Goal: Task Accomplishment & Management: Manage account settings

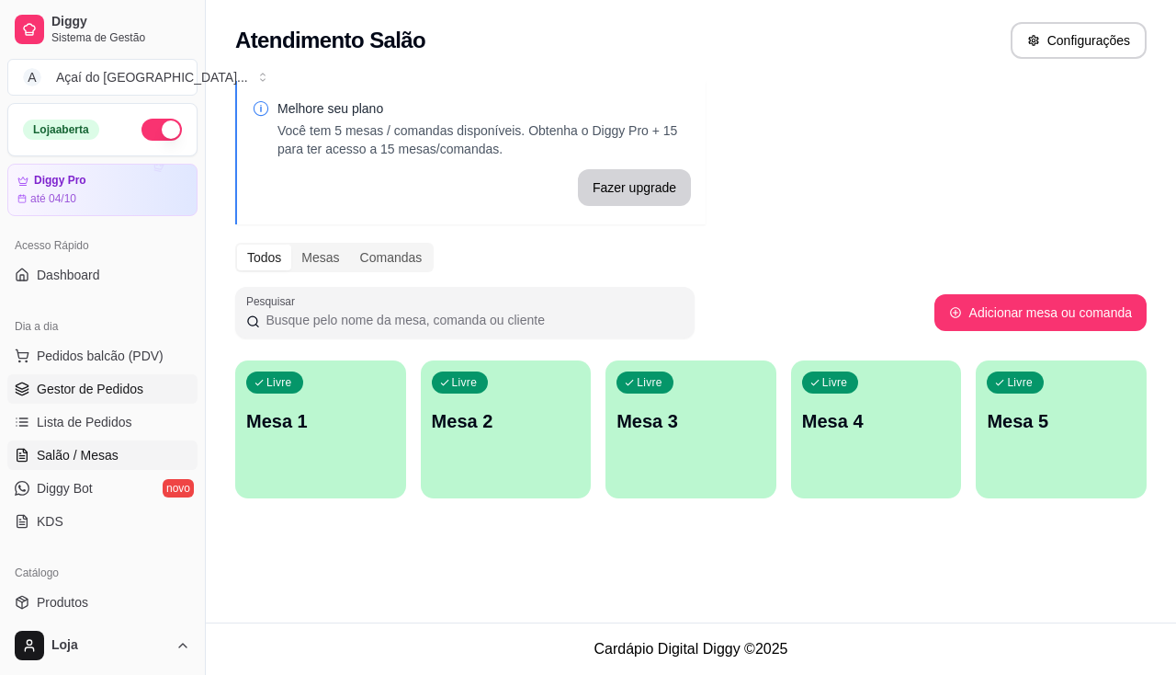
click at [87, 382] on span "Gestor de Pedidos" at bounding box center [90, 389] width 107 height 18
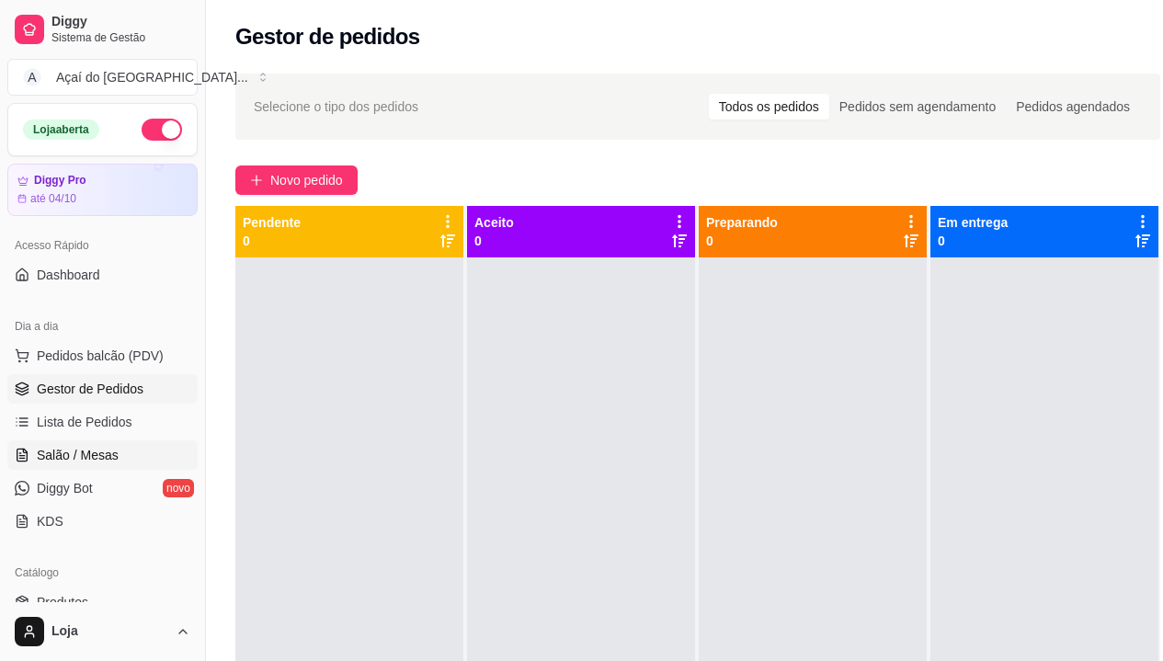
click at [94, 462] on span "Salão / Mesas" at bounding box center [78, 455] width 82 height 18
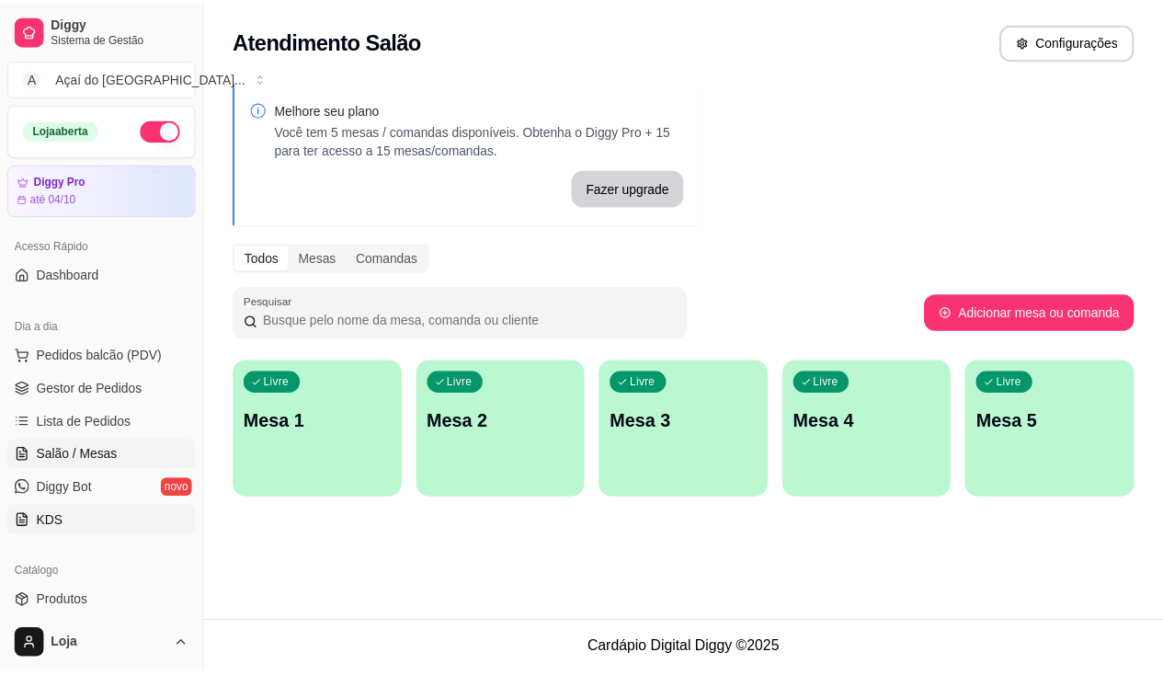
scroll to position [368, 0]
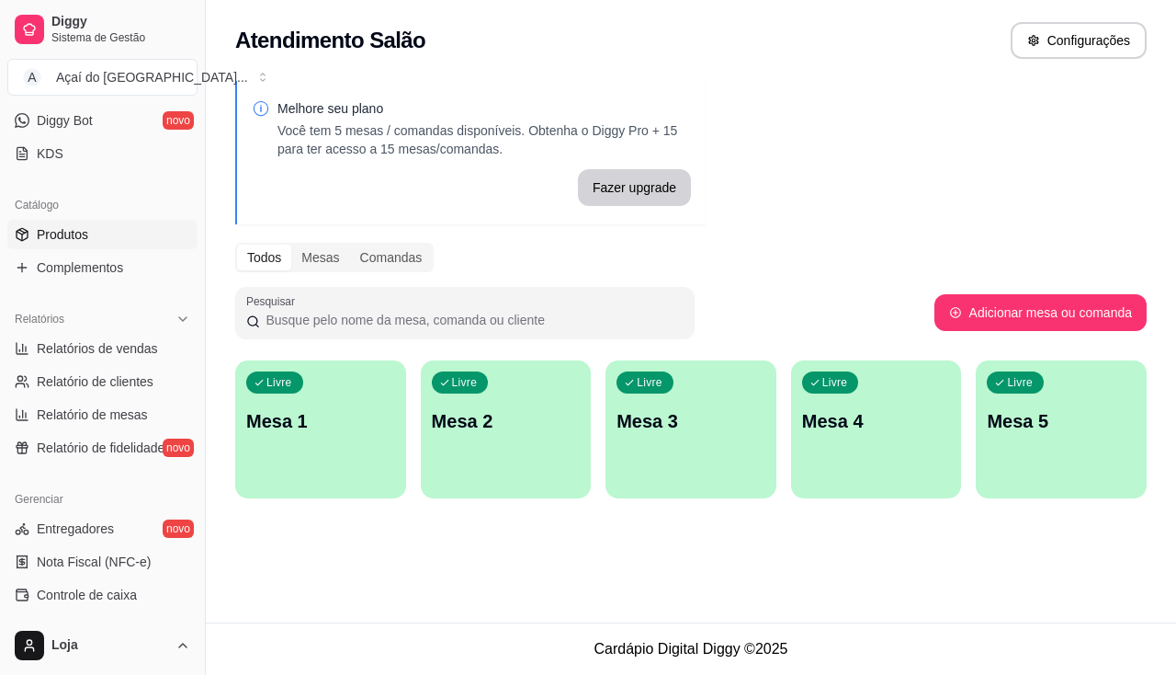
click at [138, 239] on link "Produtos" at bounding box center [102, 234] width 190 height 29
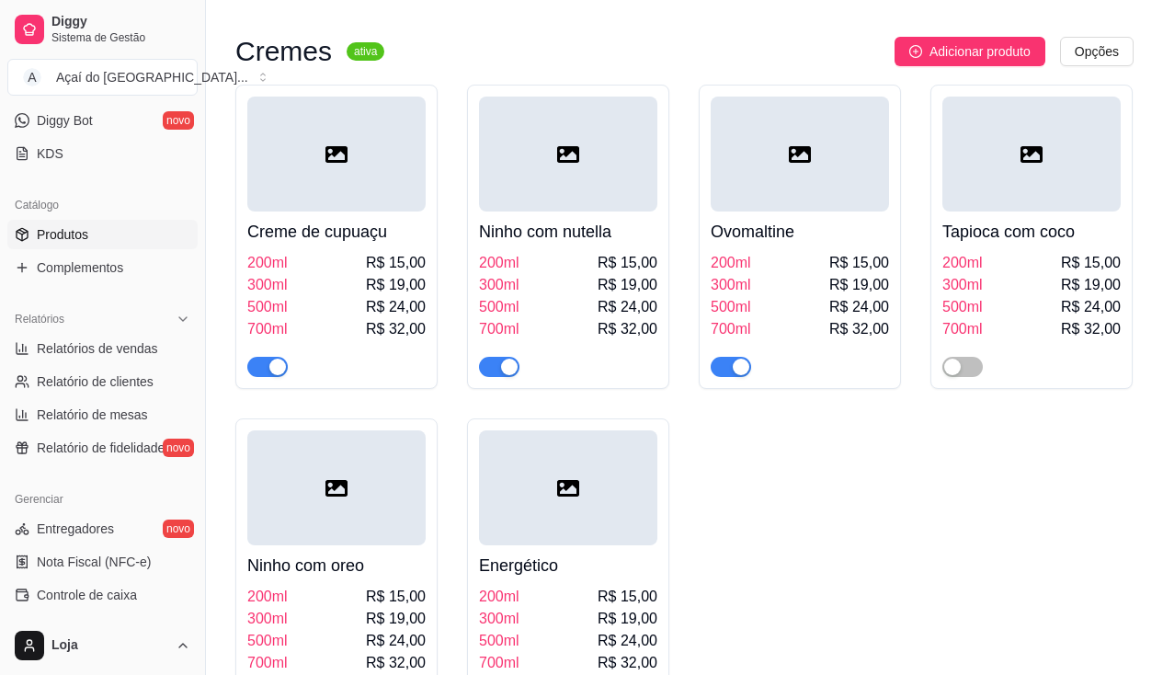
scroll to position [1470, 0]
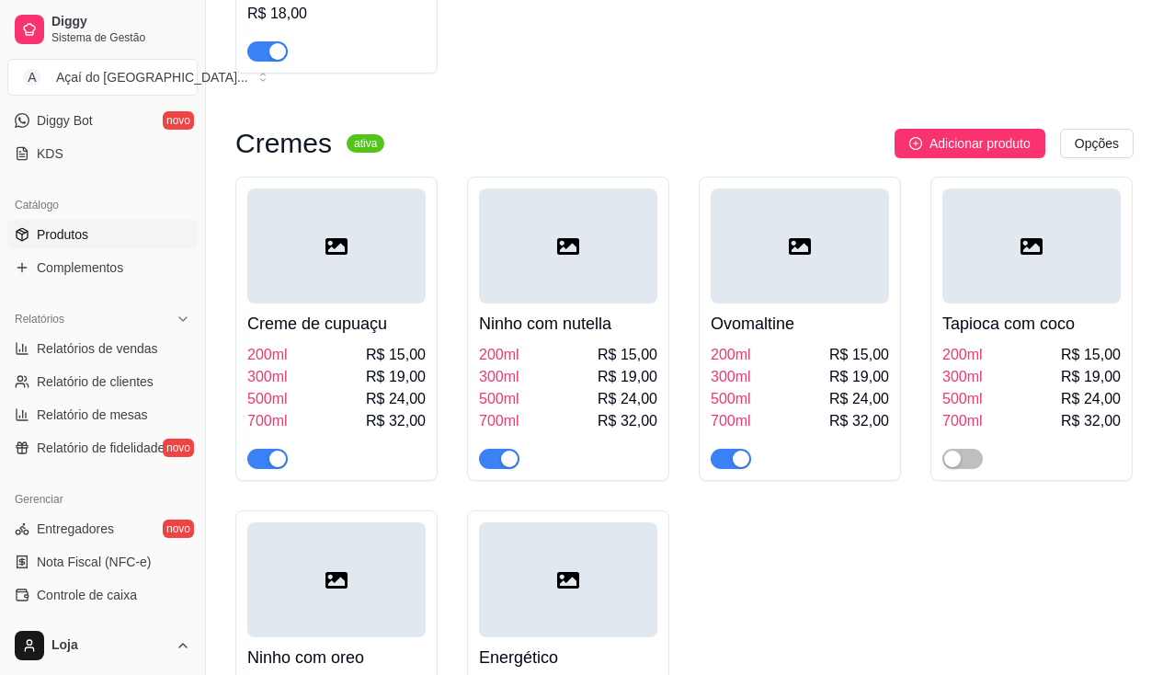
click at [738, 460] on div "button" at bounding box center [740, 458] width 17 height 17
click at [977, 455] on span "button" at bounding box center [962, 458] width 40 height 20
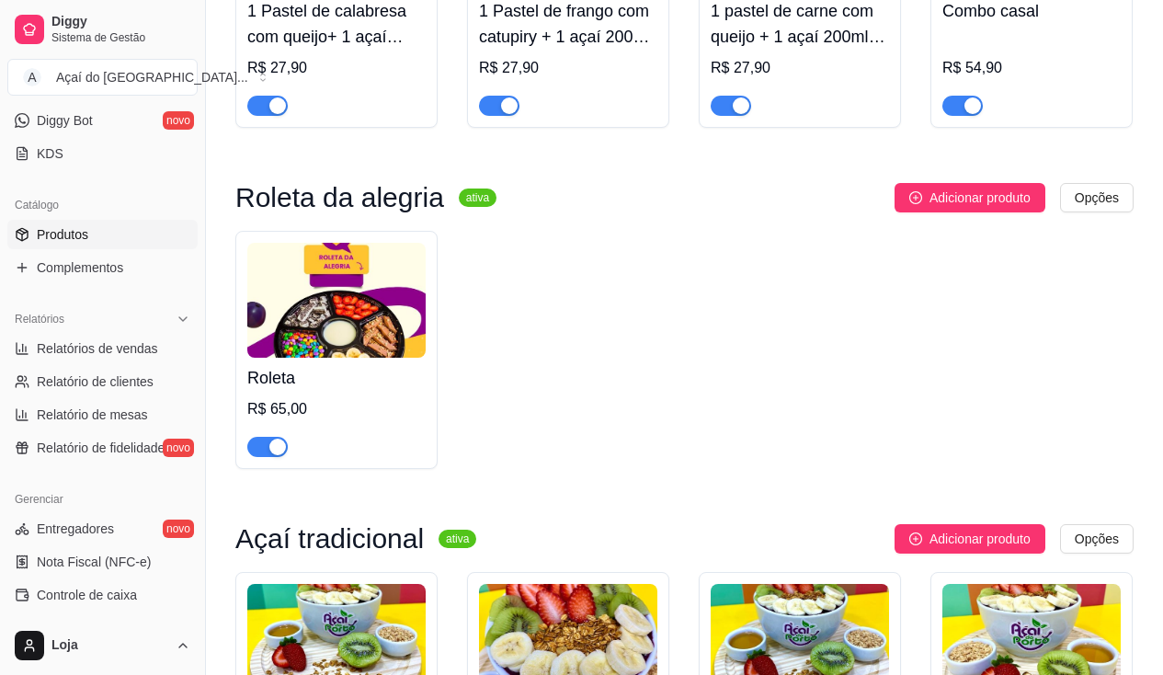
scroll to position [0, 0]
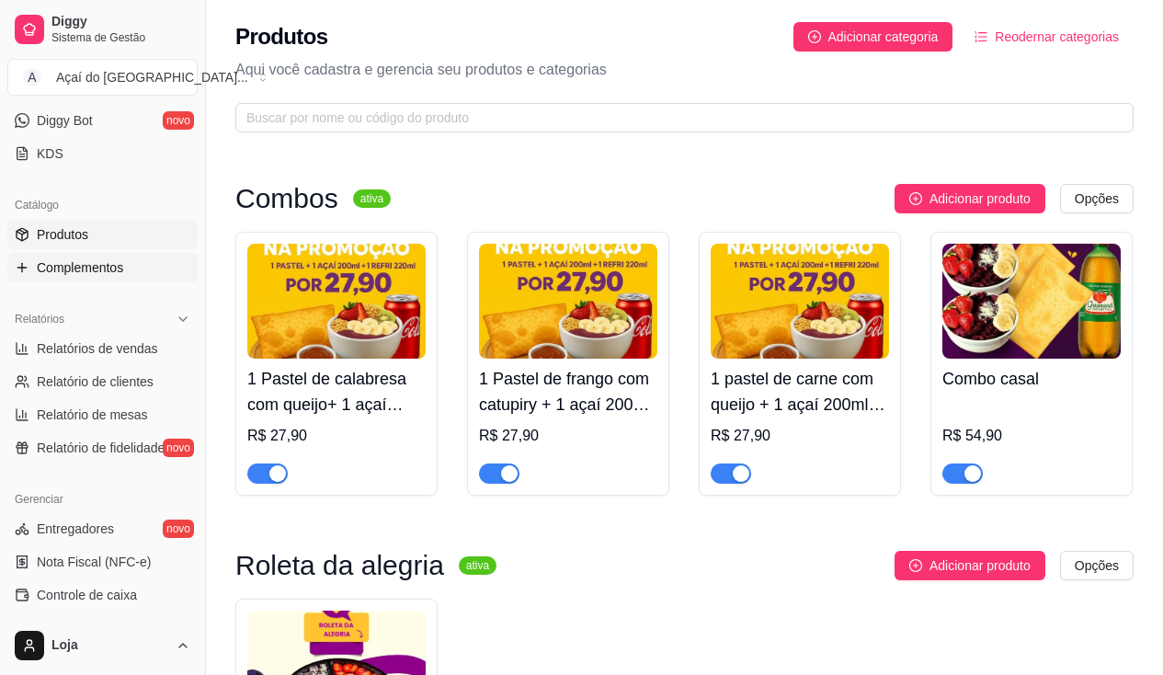
click at [120, 272] on span "Complementos" at bounding box center [80, 267] width 86 height 18
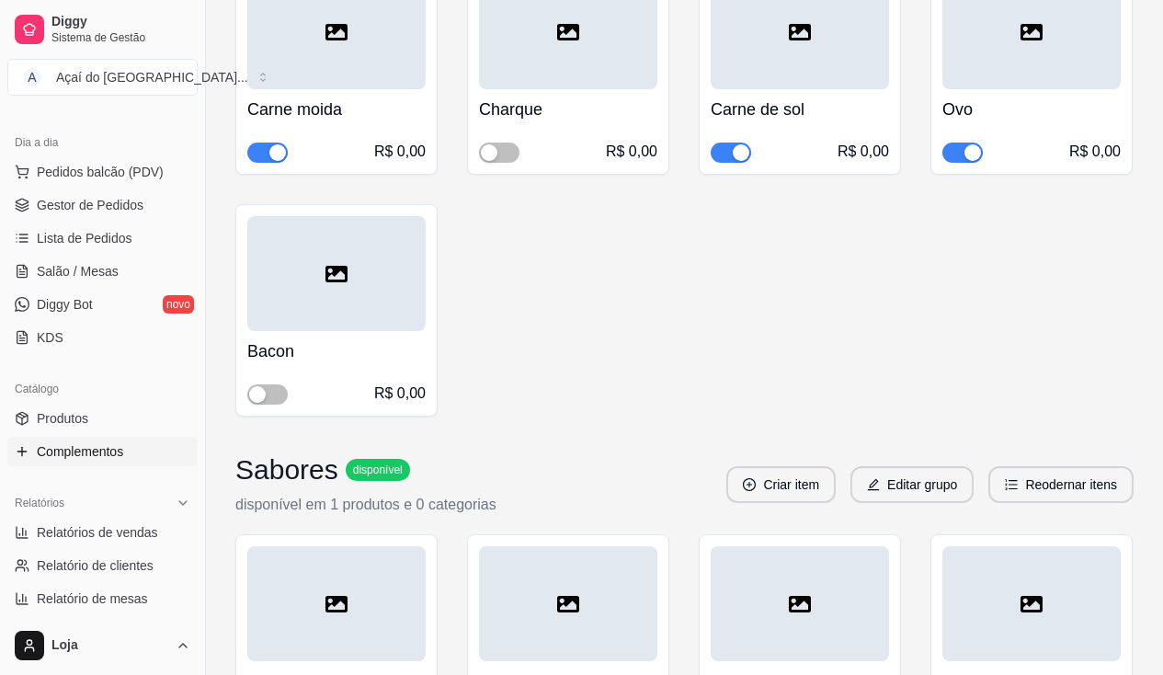
scroll to position [92, 0]
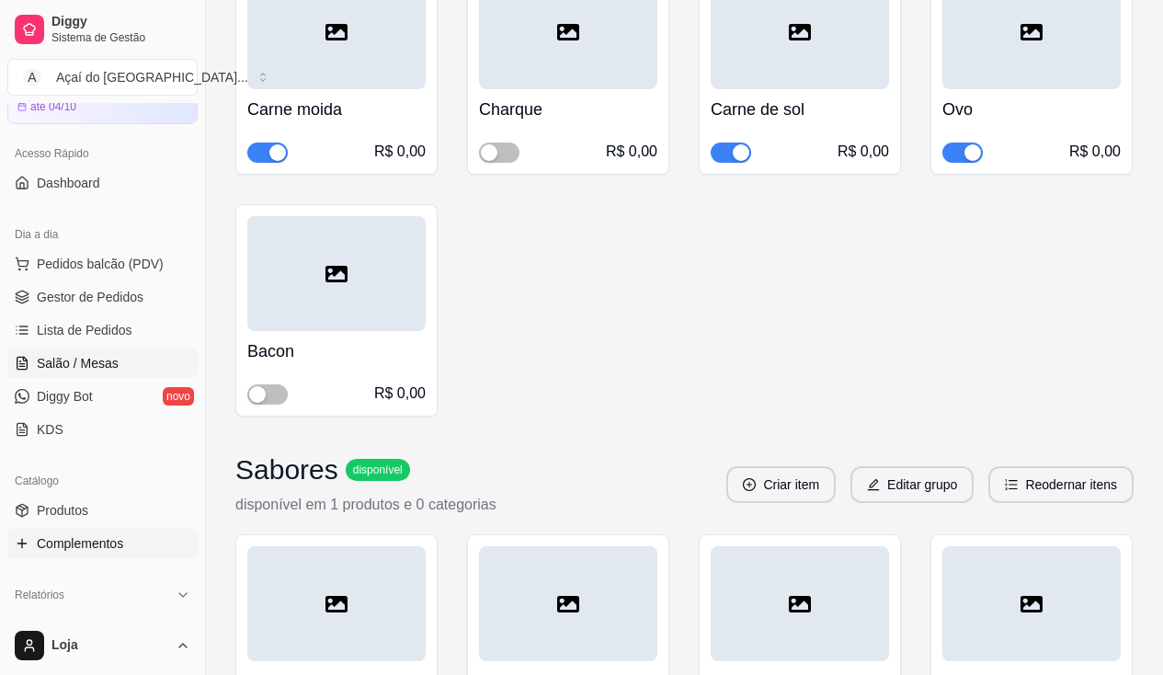
click at [85, 361] on span "Salão / Mesas" at bounding box center [78, 363] width 82 height 18
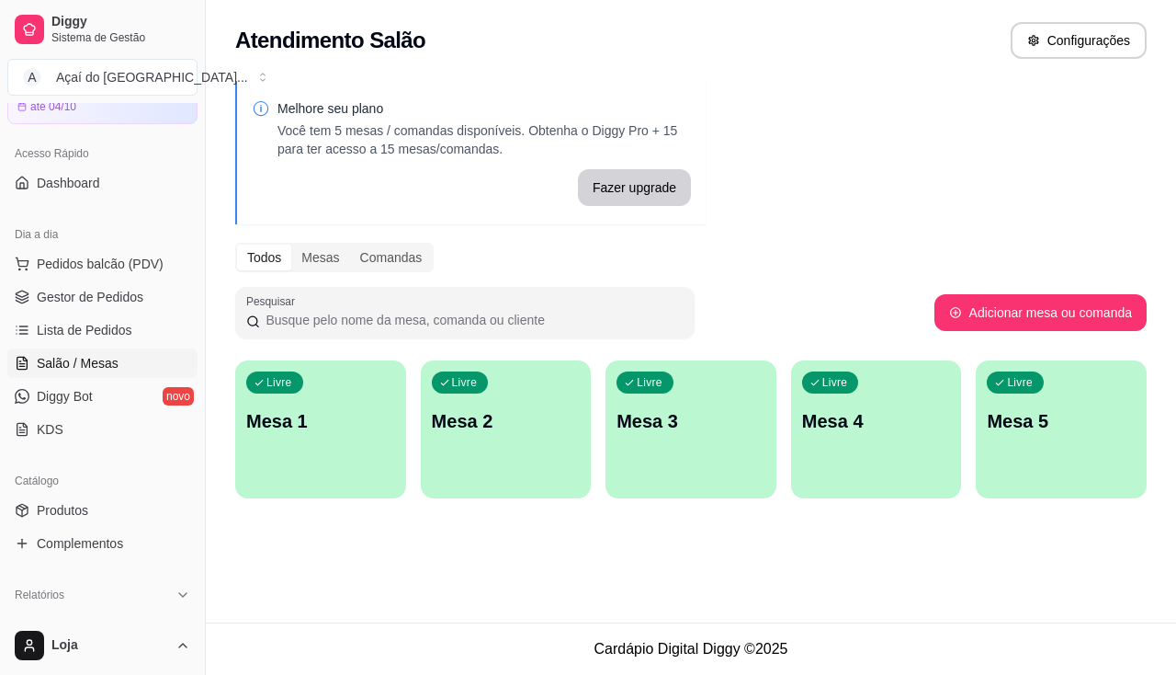
click at [261, 448] on div "Livre Mesa 1" at bounding box center [320, 418] width 171 height 116
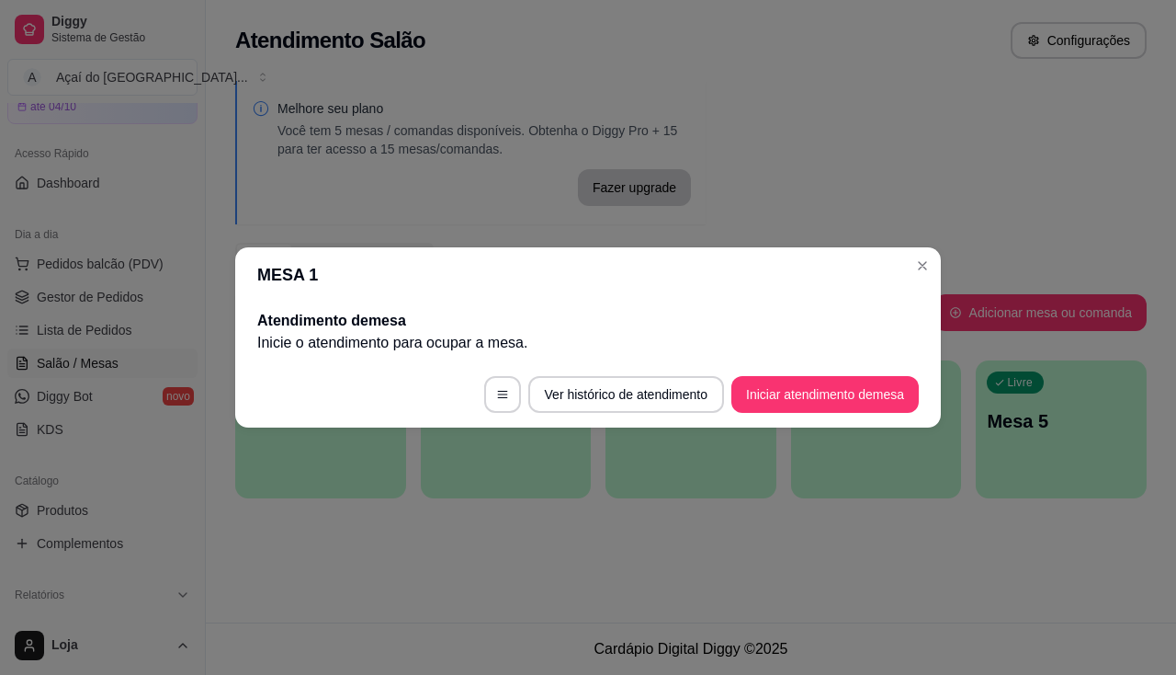
click at [794, 375] on footer "Ver histórico de atendimento Iniciar atendimento de mesa" at bounding box center [588, 394] width 706 height 66
click at [800, 394] on button "Iniciar atendimento de mesa" at bounding box center [825, 395] width 182 height 36
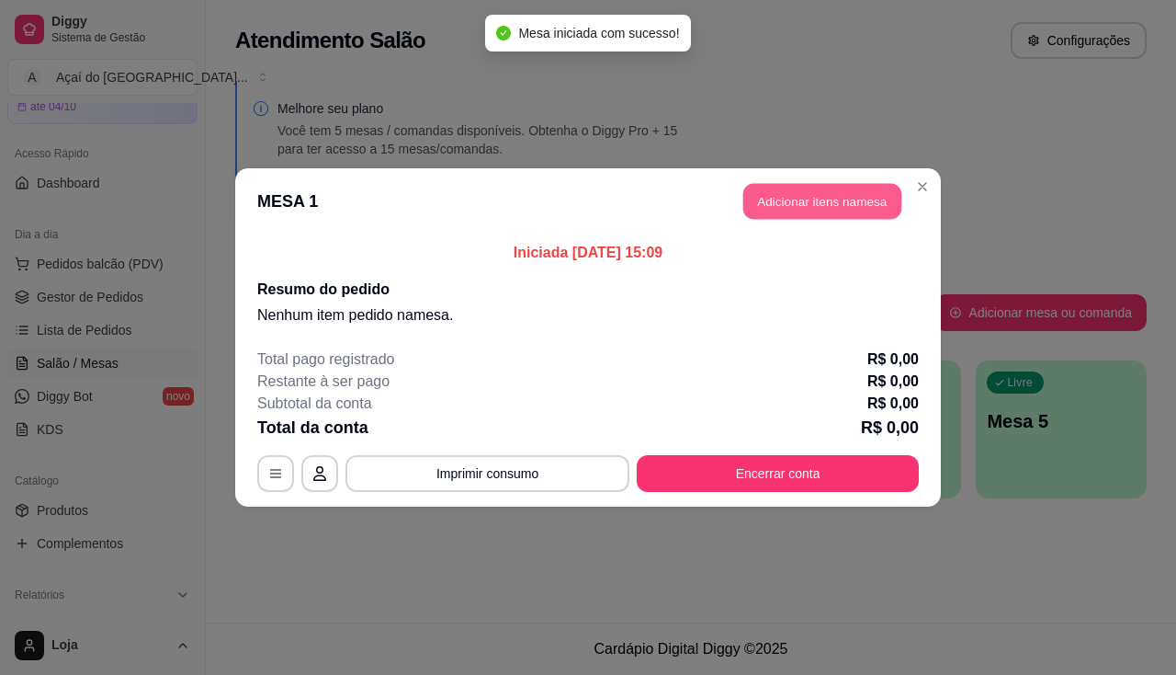
click at [820, 188] on button "Adicionar itens na mesa" at bounding box center [823, 202] width 158 height 36
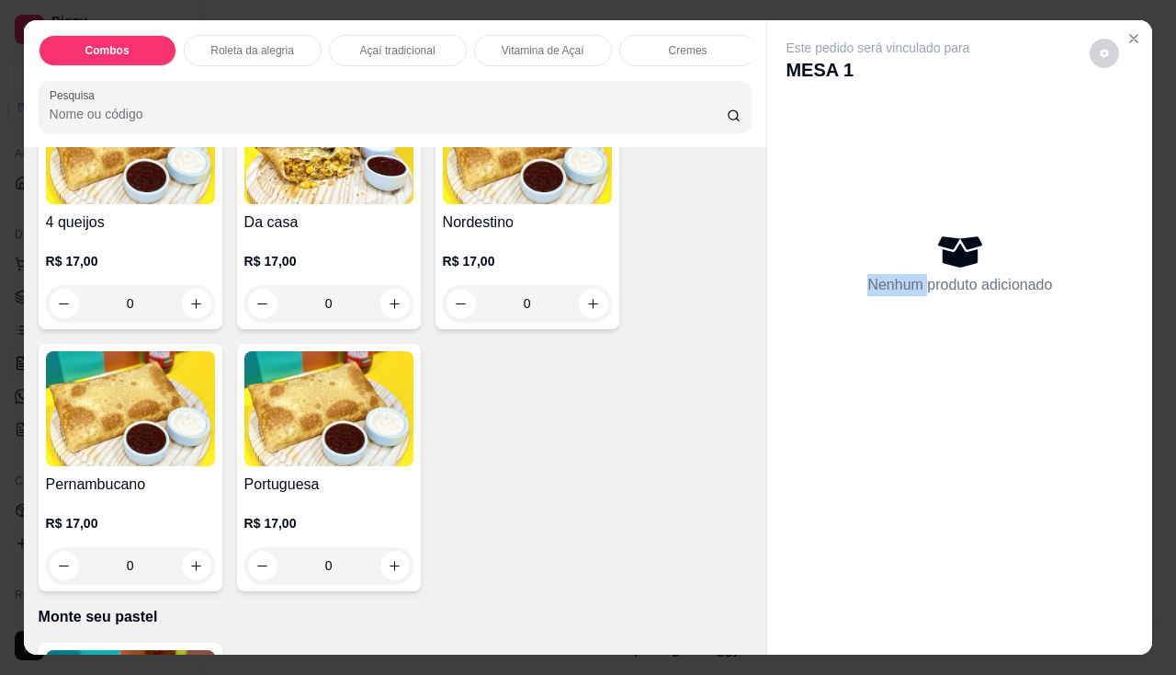
scroll to position [3676, 0]
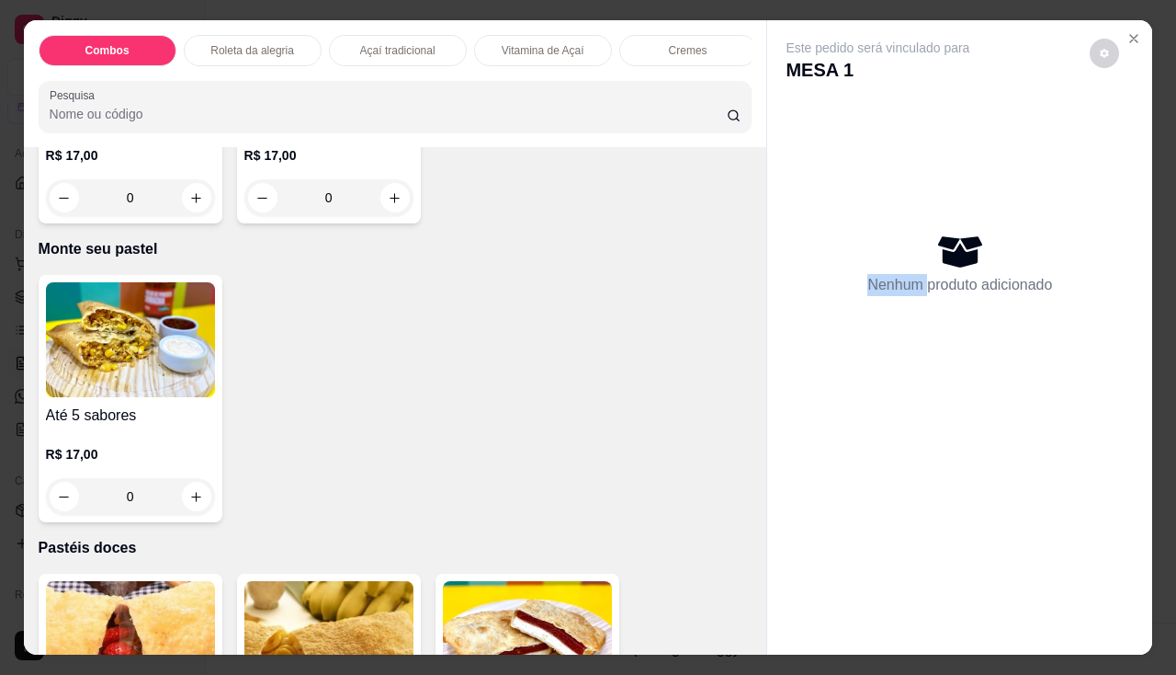
click at [176, 379] on img at bounding box center [130, 339] width 169 height 115
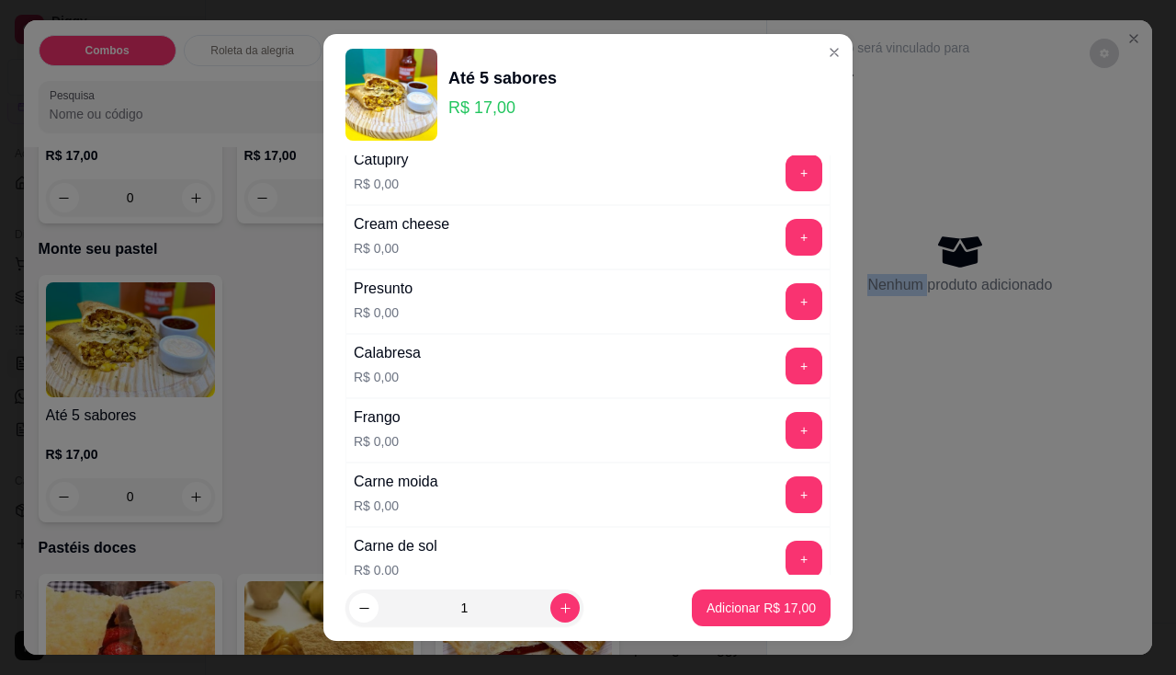
scroll to position [92, 0]
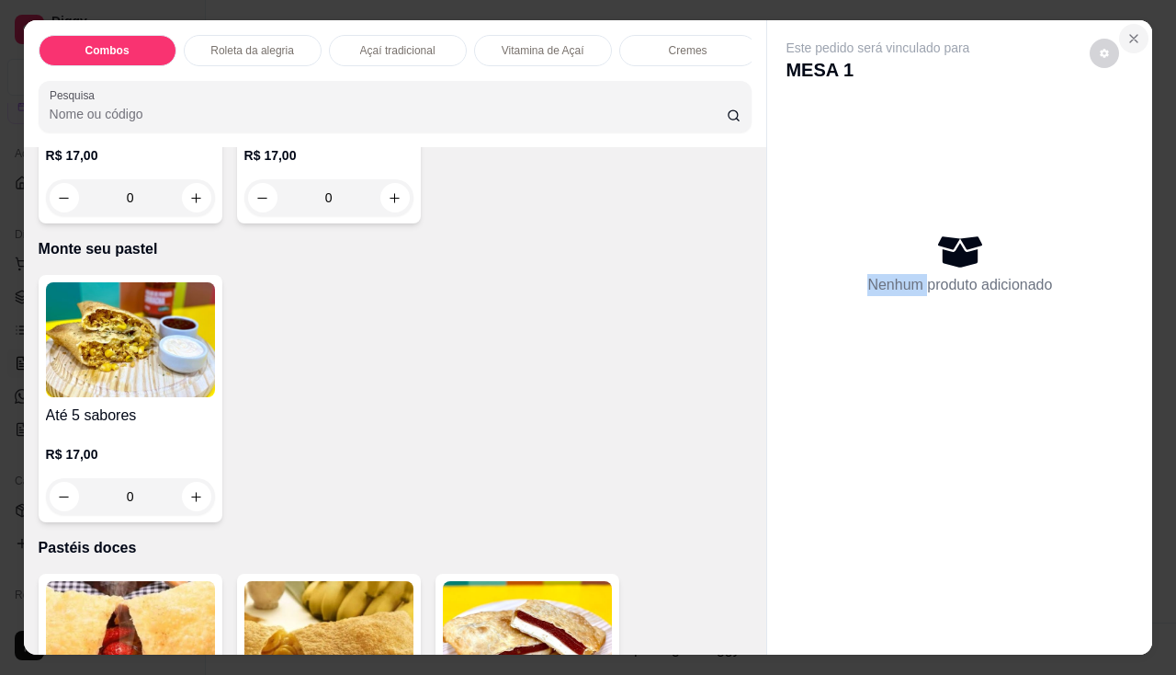
click at [1130, 24] on button "Close" at bounding box center [1133, 38] width 29 height 29
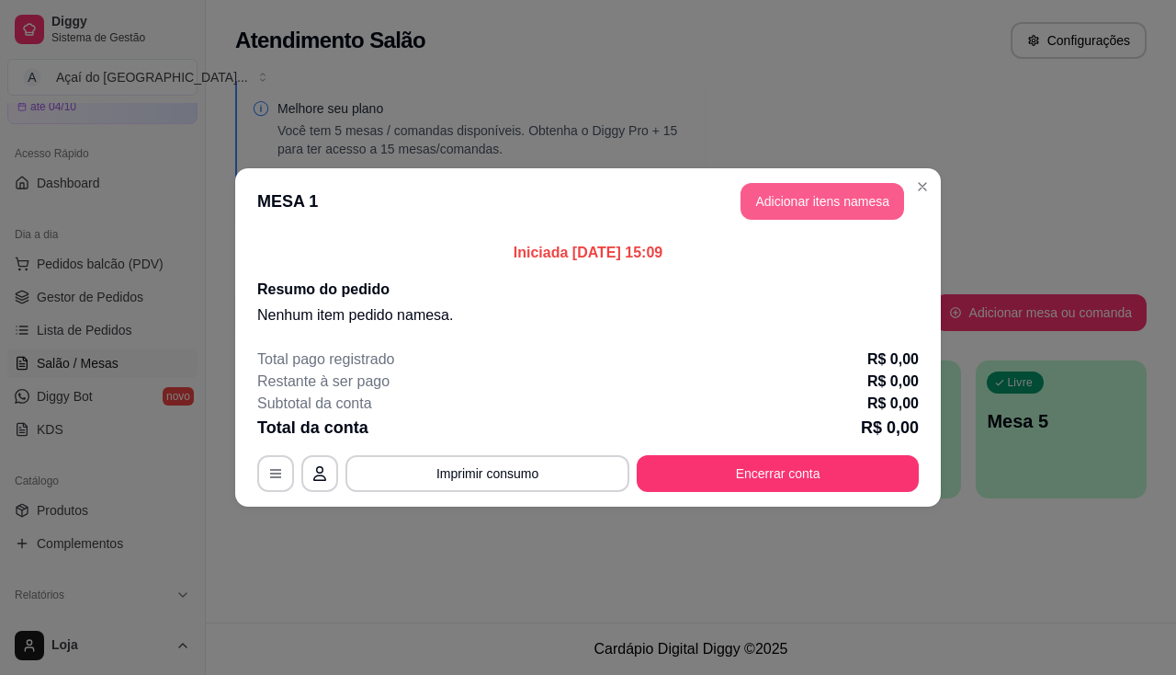
click at [864, 210] on button "Adicionar itens na mesa" at bounding box center [823, 201] width 164 height 37
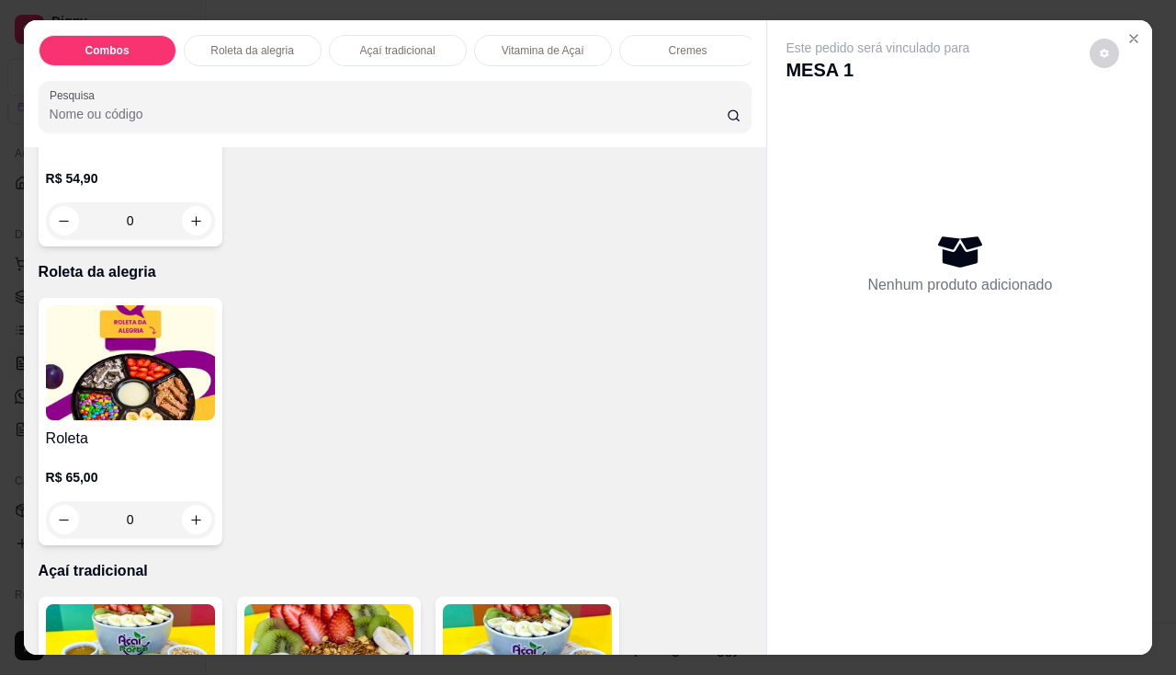
scroll to position [1011, 0]
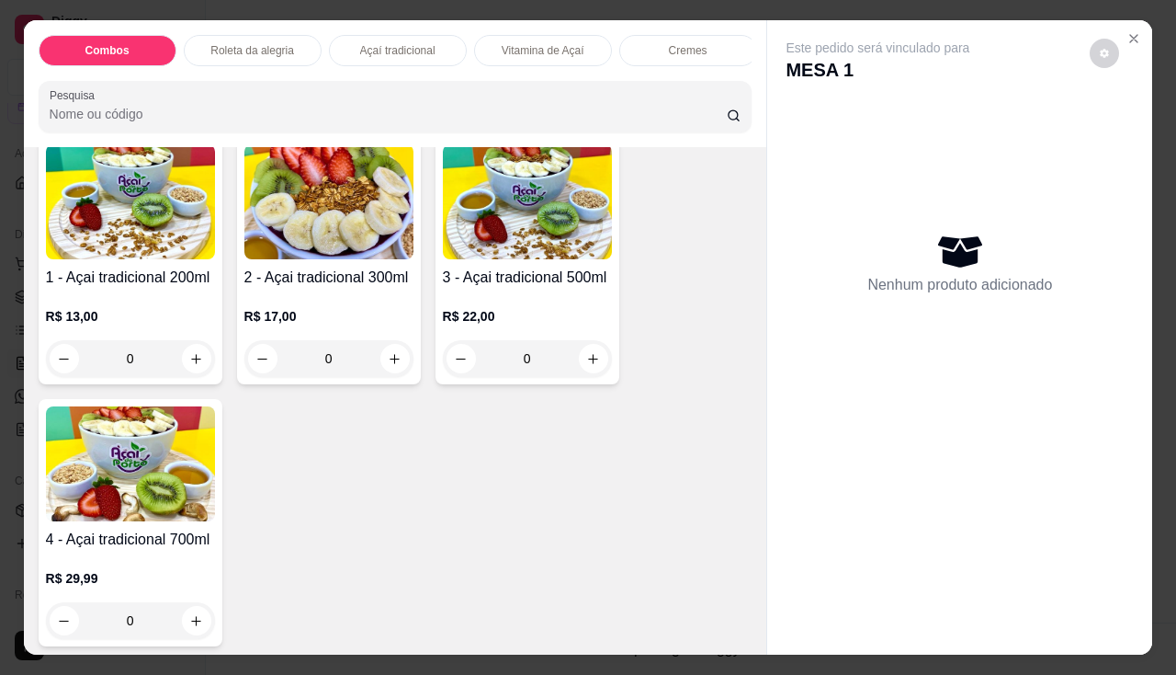
click at [194, 368] on div "0" at bounding box center [130, 358] width 169 height 37
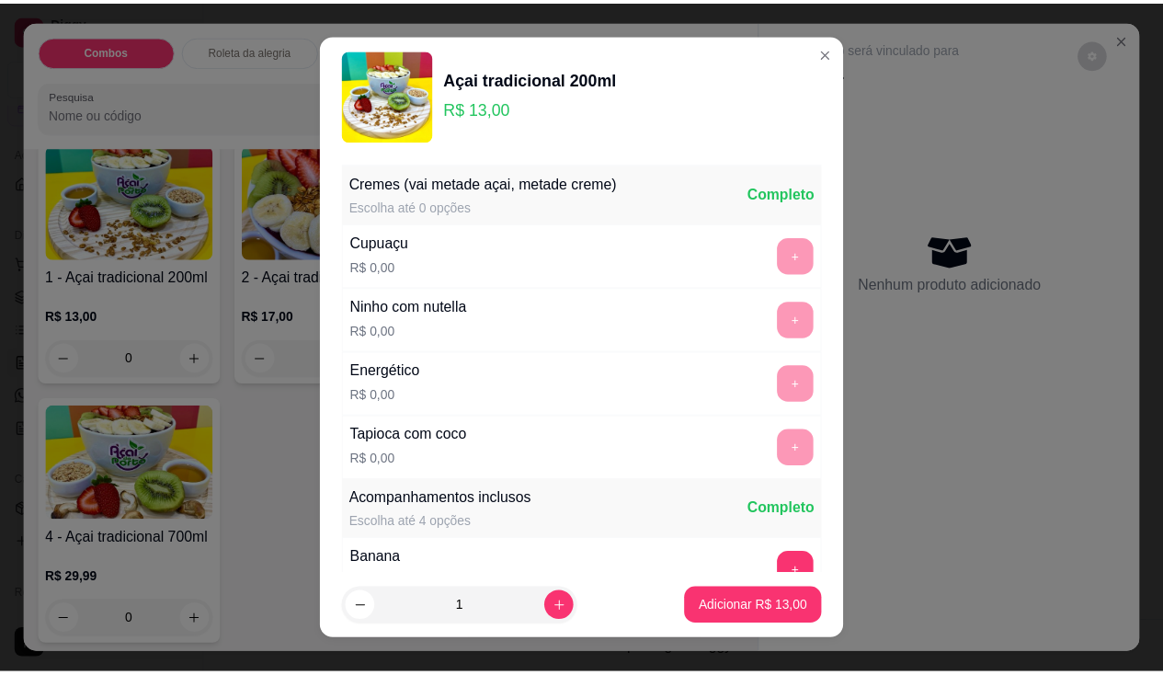
scroll to position [184, 0]
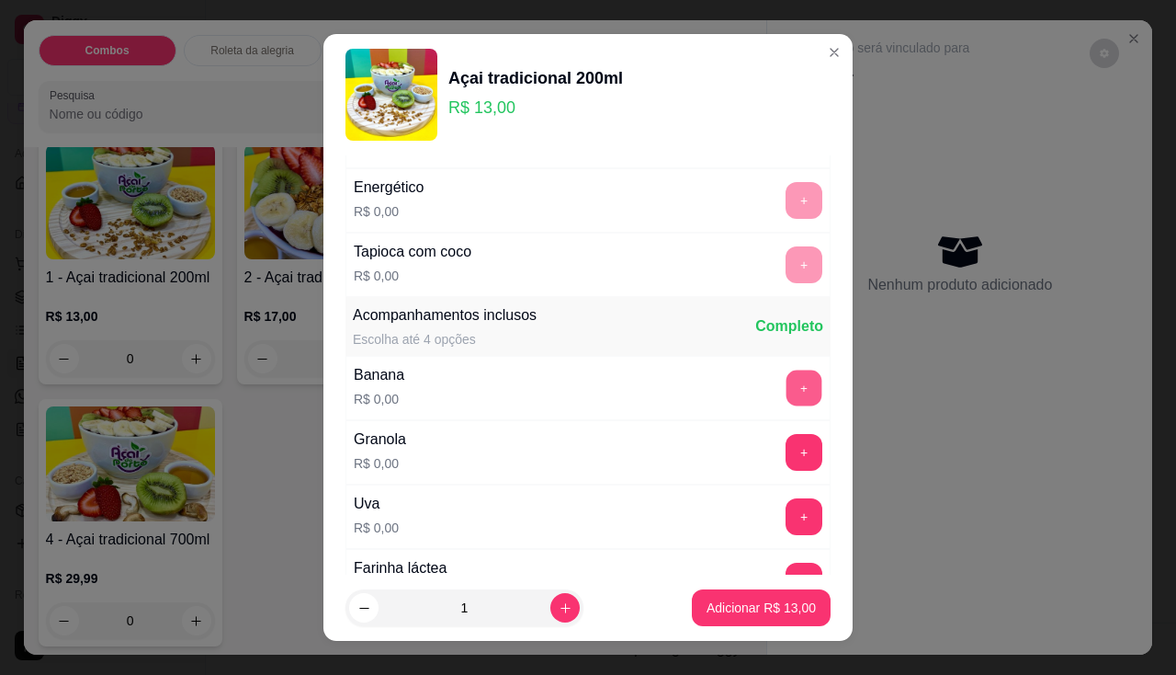
click at [787, 391] on button "+" at bounding box center [805, 387] width 36 height 36
click at [722, 609] on p "Adicionar R$ 13,00" at bounding box center [761, 607] width 109 height 18
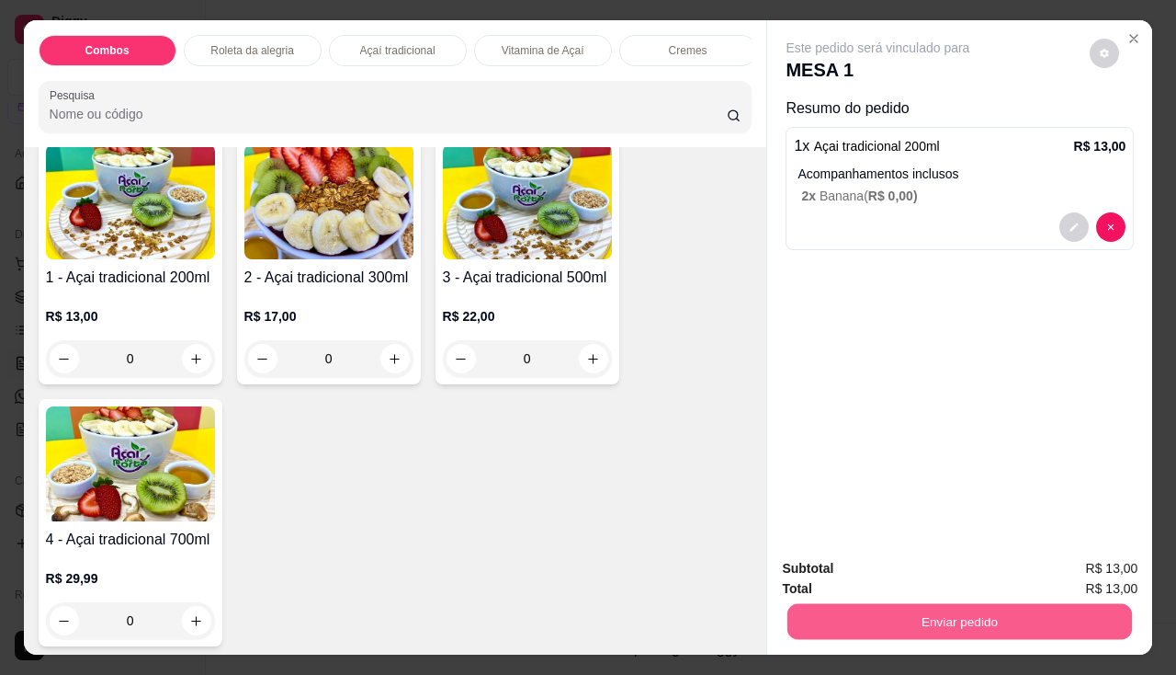
click at [911, 605] on button "Enviar pedido" at bounding box center [960, 622] width 345 height 36
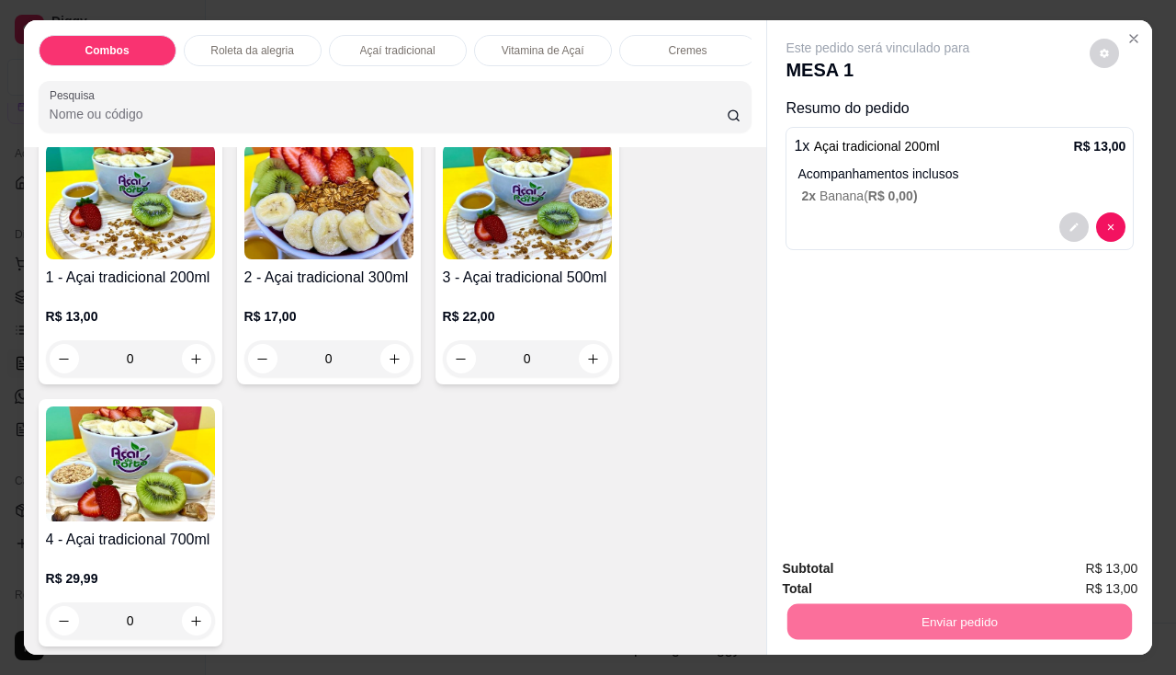
click at [871, 571] on button "Não registrar e enviar pedido" at bounding box center [900, 569] width 186 height 34
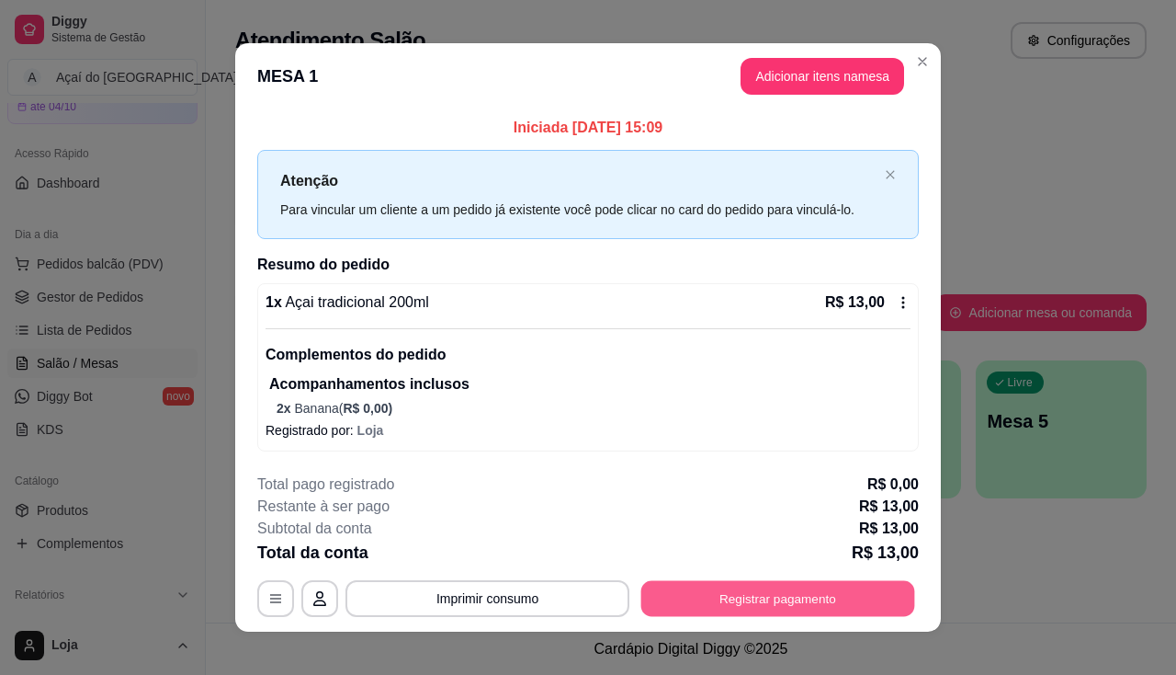
click at [773, 604] on button "Registrar pagamento" at bounding box center [779, 599] width 274 height 36
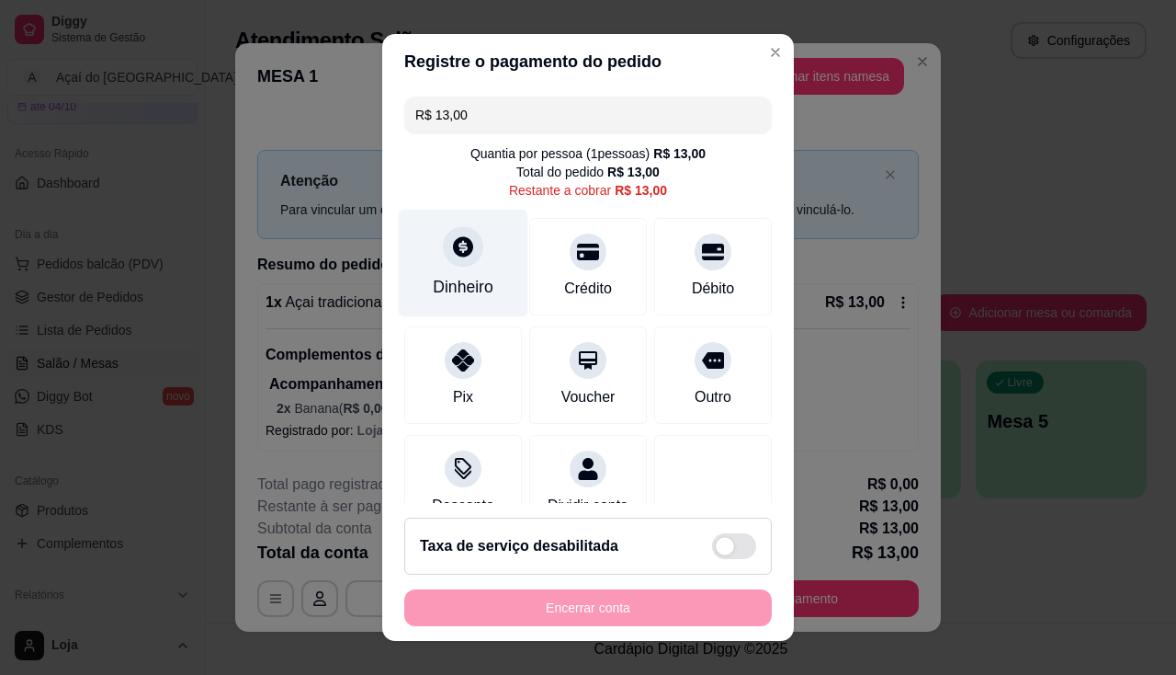
click at [461, 291] on div "Dinheiro" at bounding box center [463, 287] width 61 height 24
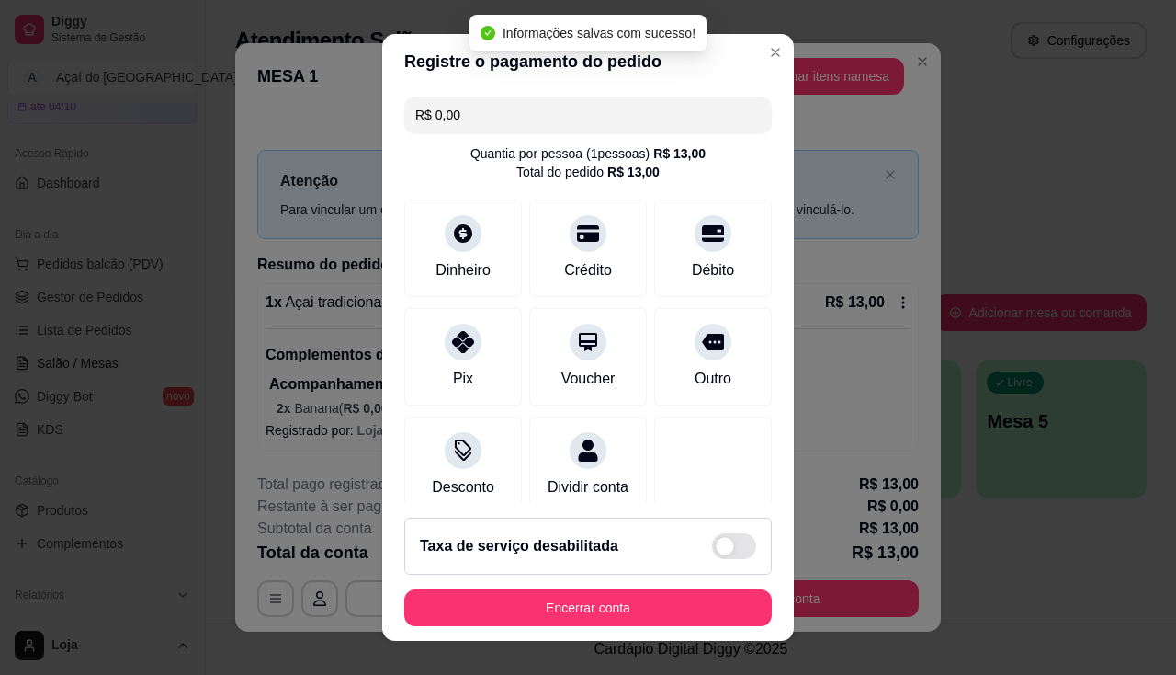
type input "R$ 0,00"
click at [684, 587] on footer "Taxa de serviço desabilitada Encerrar conta" at bounding box center [588, 572] width 412 height 138
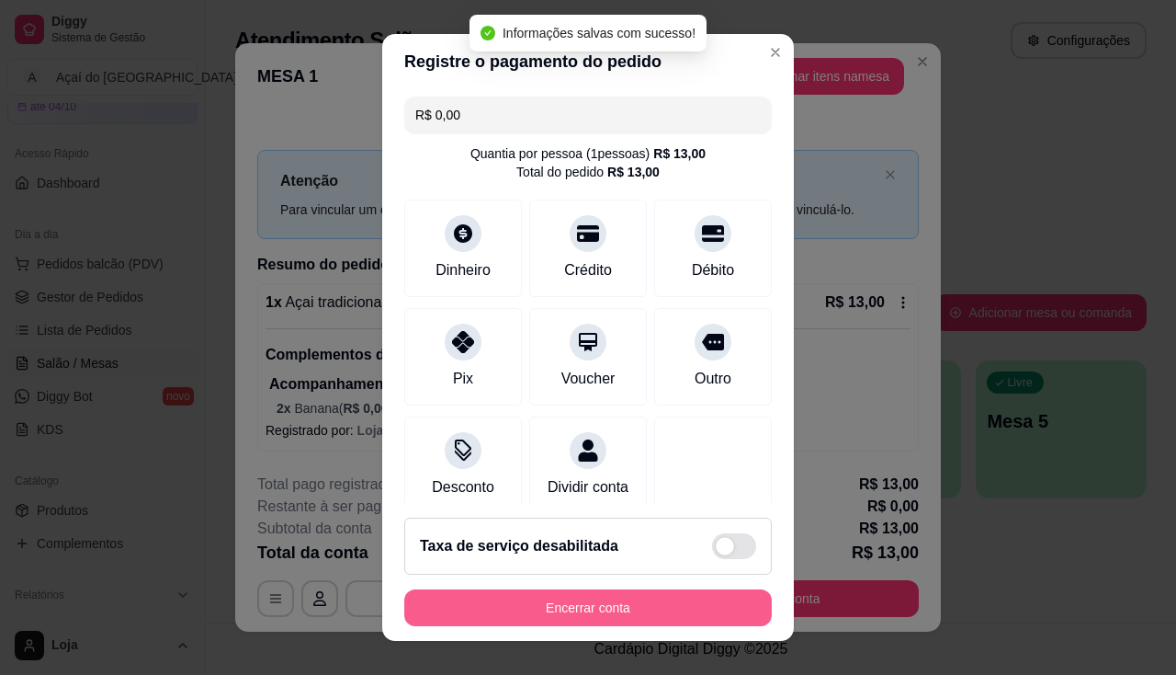
click at [687, 602] on button "Encerrar conta" at bounding box center [588, 607] width 368 height 37
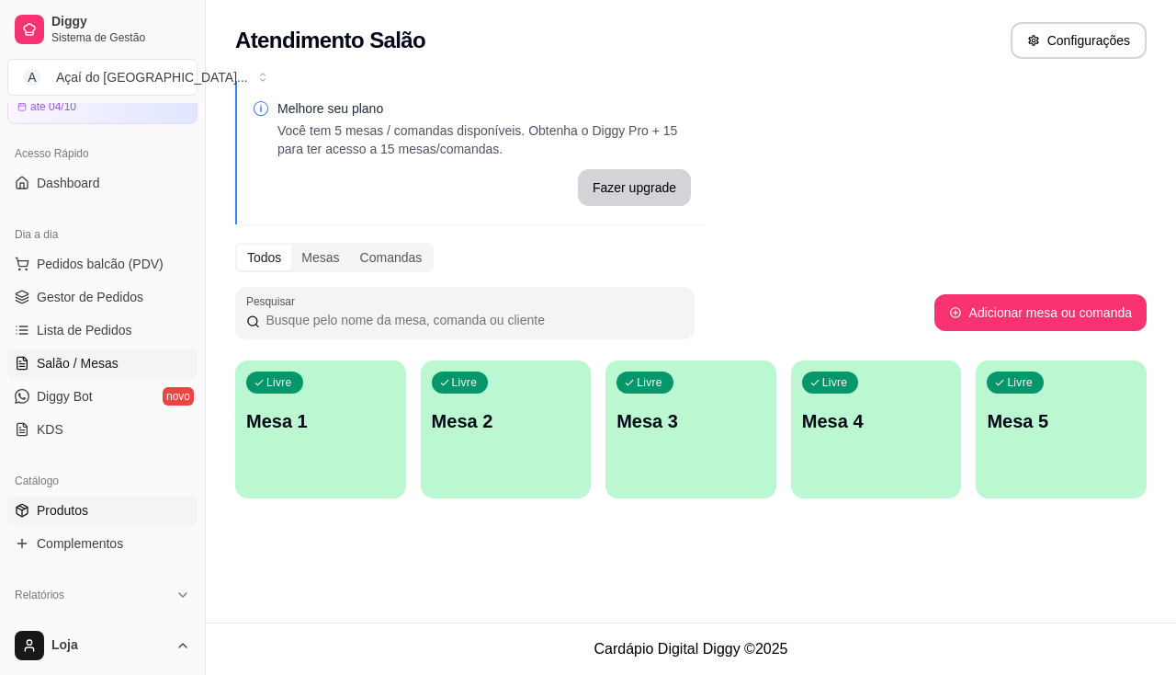
click at [97, 511] on link "Produtos" at bounding box center [102, 509] width 190 height 29
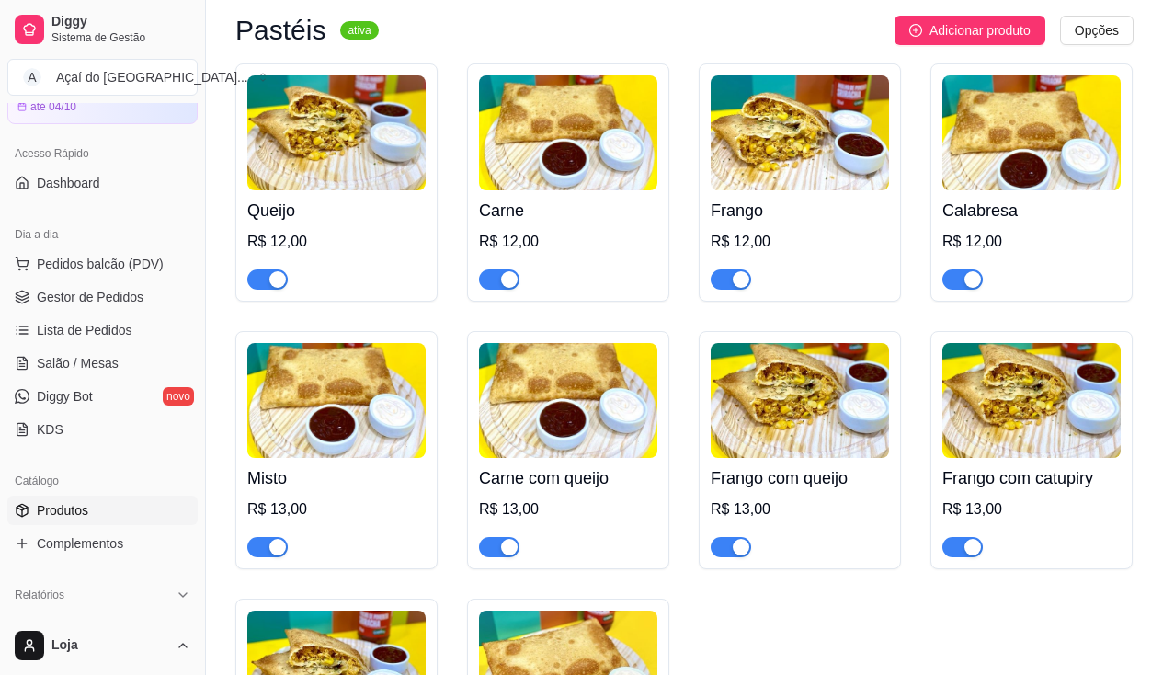
scroll to position [2757, 0]
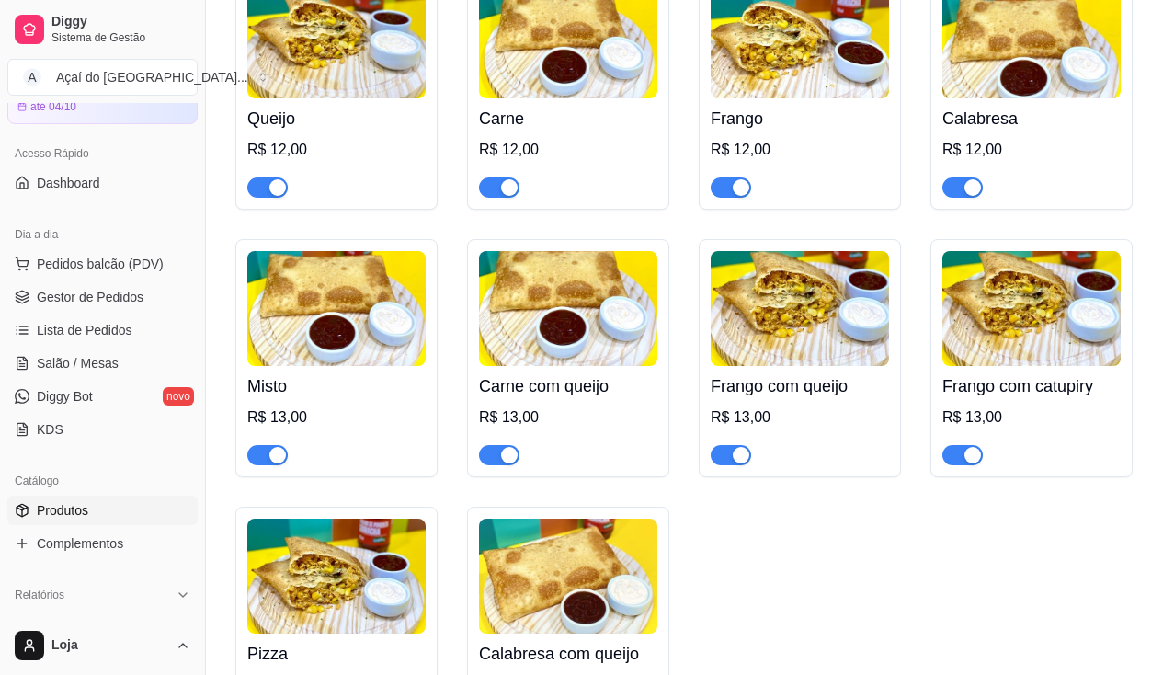
click at [974, 463] on div "button" at bounding box center [972, 455] width 17 height 17
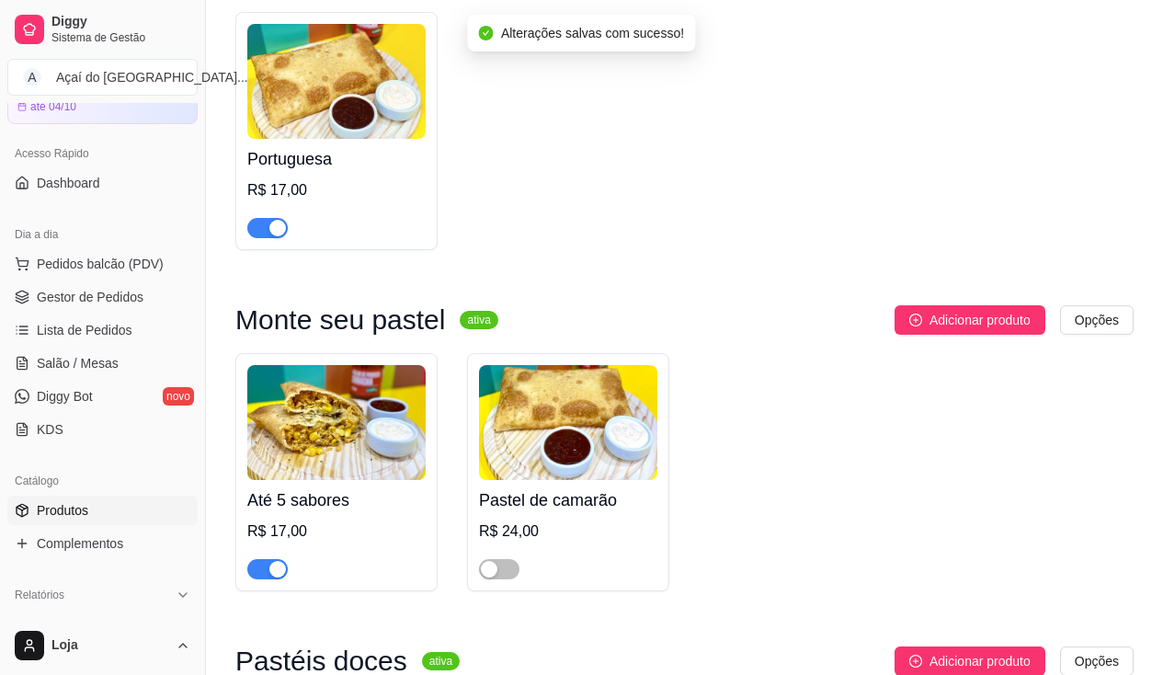
scroll to position [3952, 0]
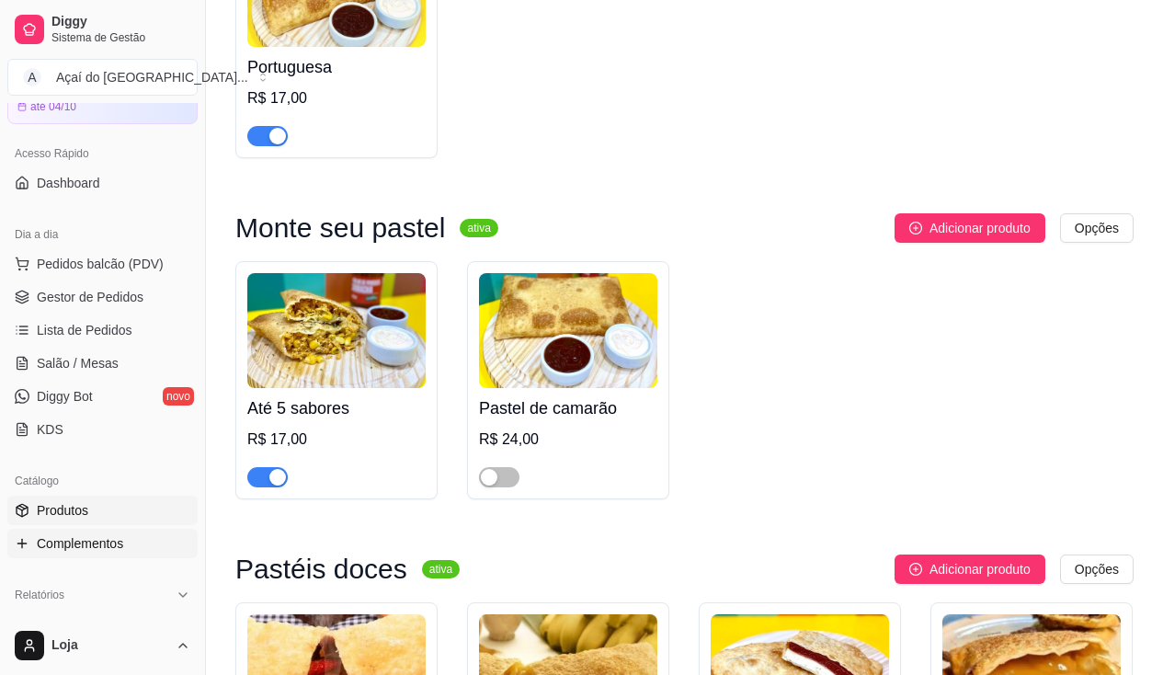
click at [44, 538] on span "Complementos" at bounding box center [80, 543] width 86 height 18
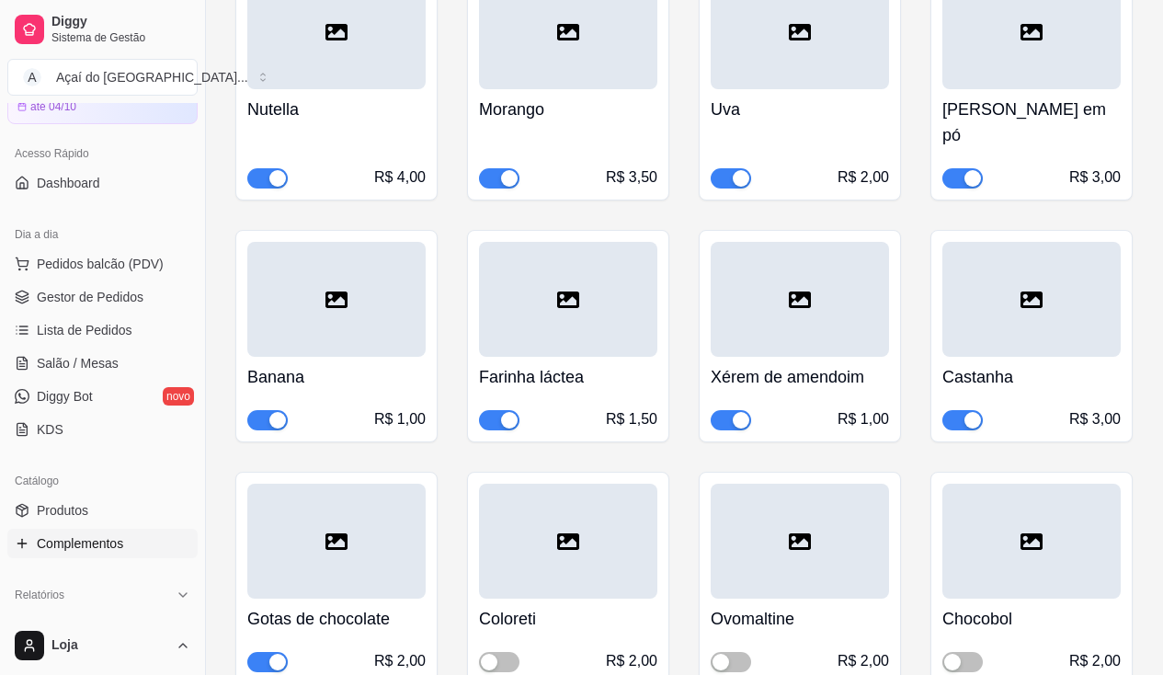
scroll to position [2022, 0]
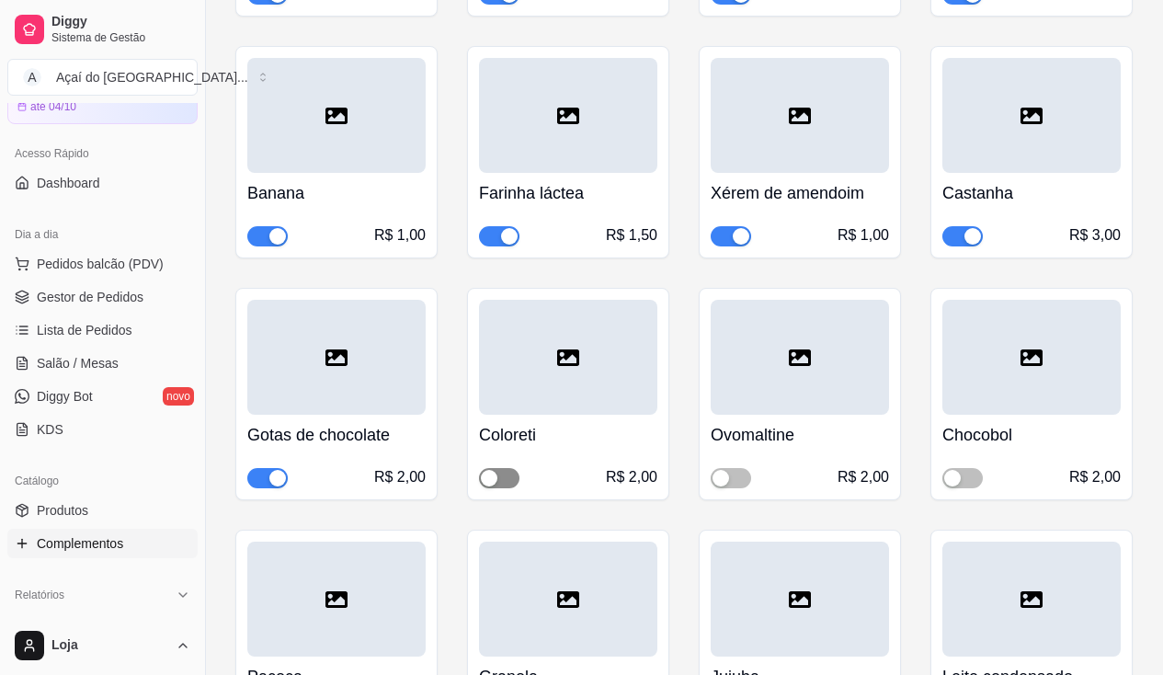
click at [511, 468] on span "button" at bounding box center [499, 478] width 40 height 20
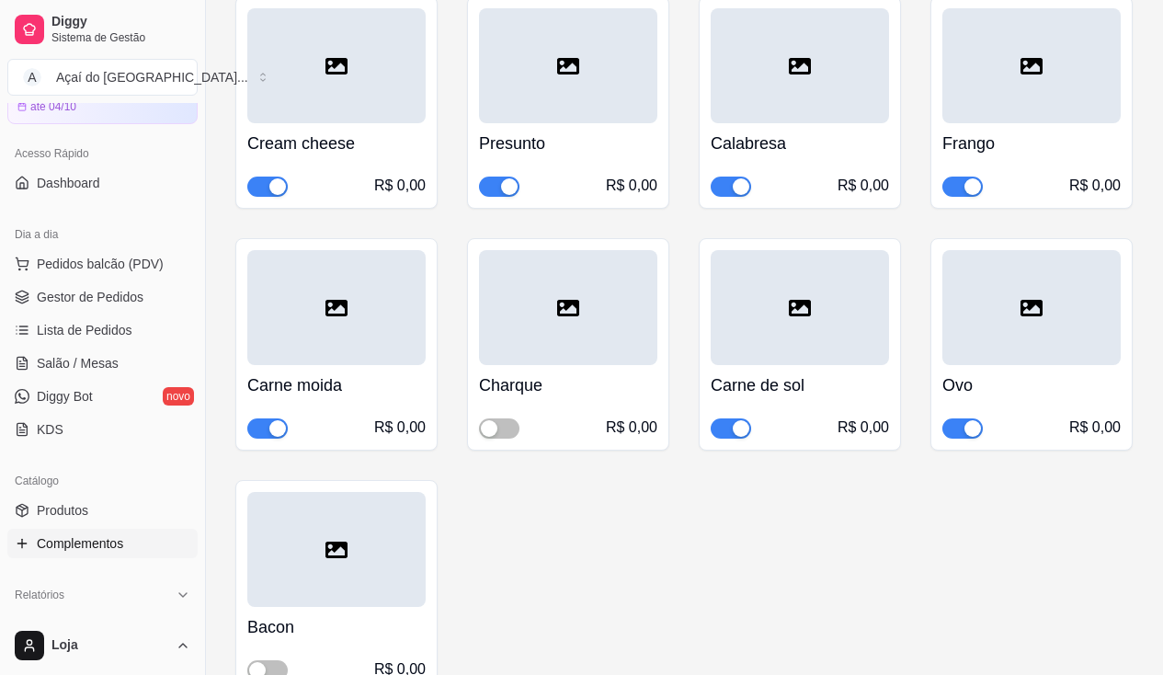
scroll to position [6341, 0]
